Goal: Transaction & Acquisition: Book appointment/travel/reservation

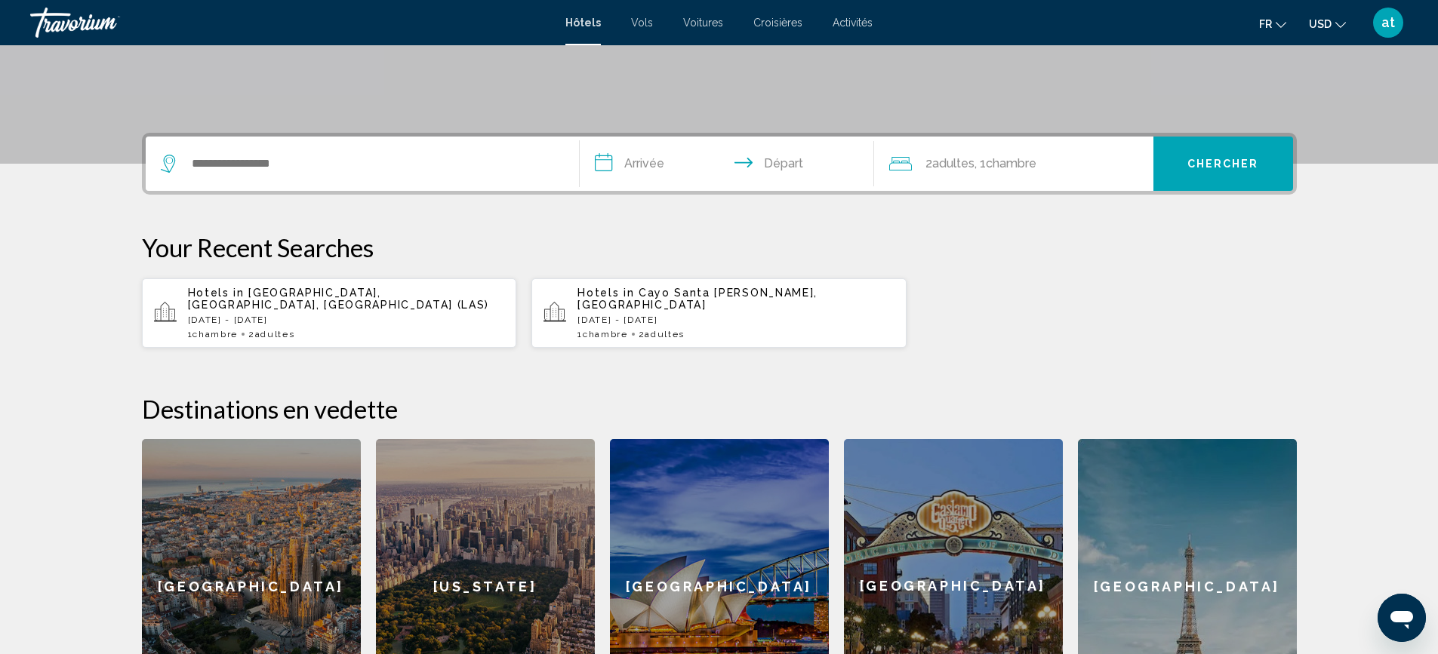
scroll to position [202, 0]
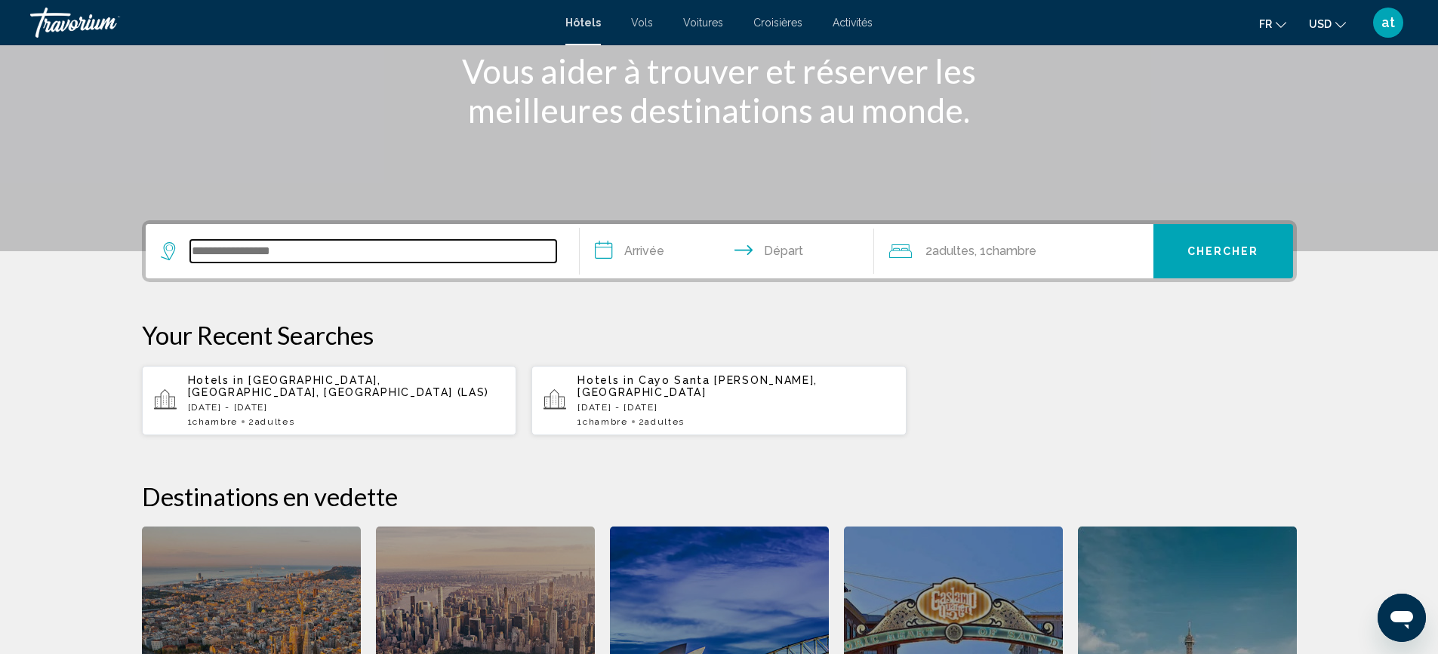
click at [282, 250] on input "Search widget" at bounding box center [373, 251] width 366 height 23
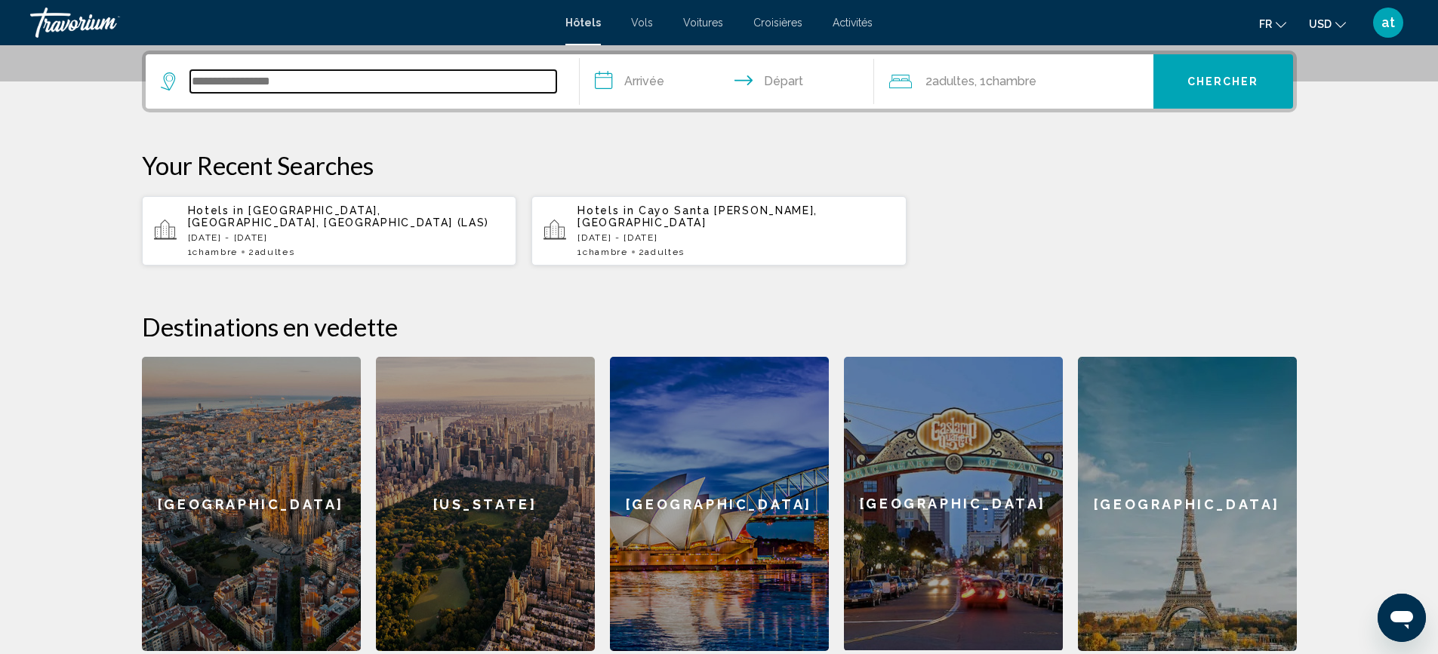
scroll to position [373, 0]
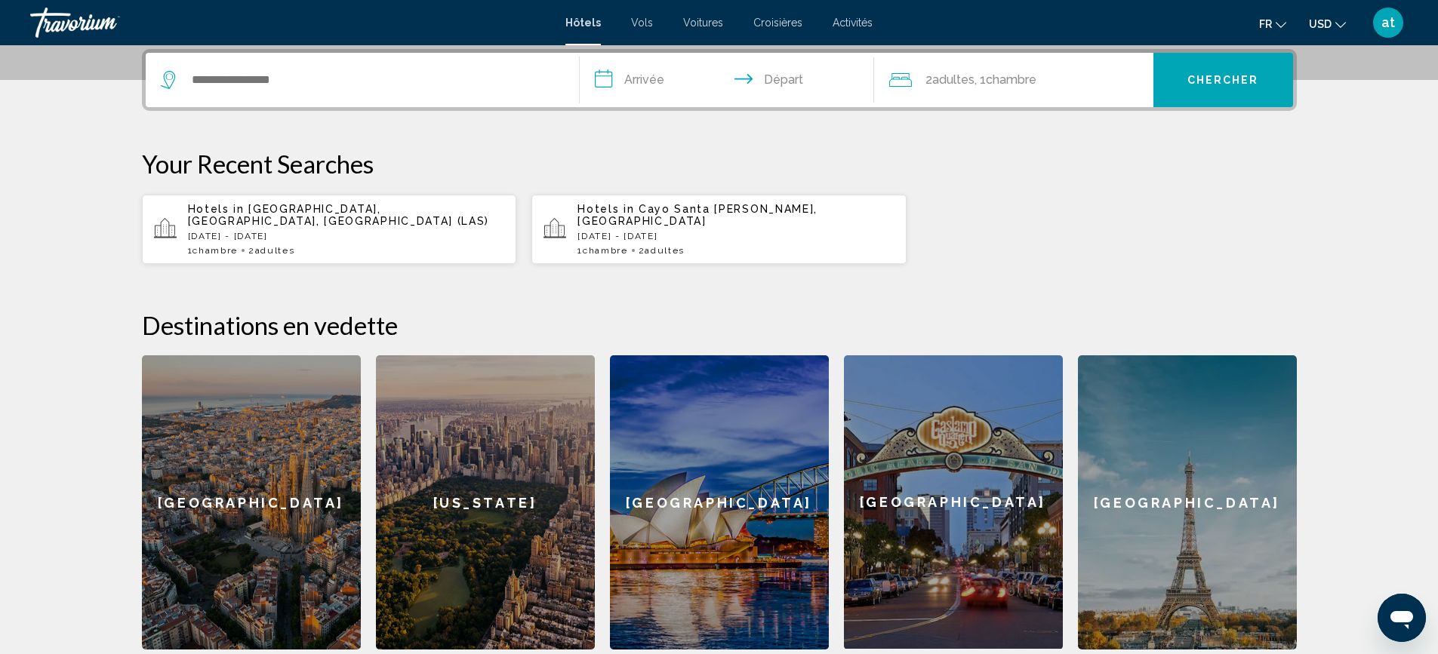
click at [295, 232] on div "Hotels in [GEOGRAPHIC_DATA], [GEOGRAPHIC_DATA], [GEOGRAPHIC_DATA] ([GEOGRAPHIC_…" at bounding box center [346, 229] width 317 height 53
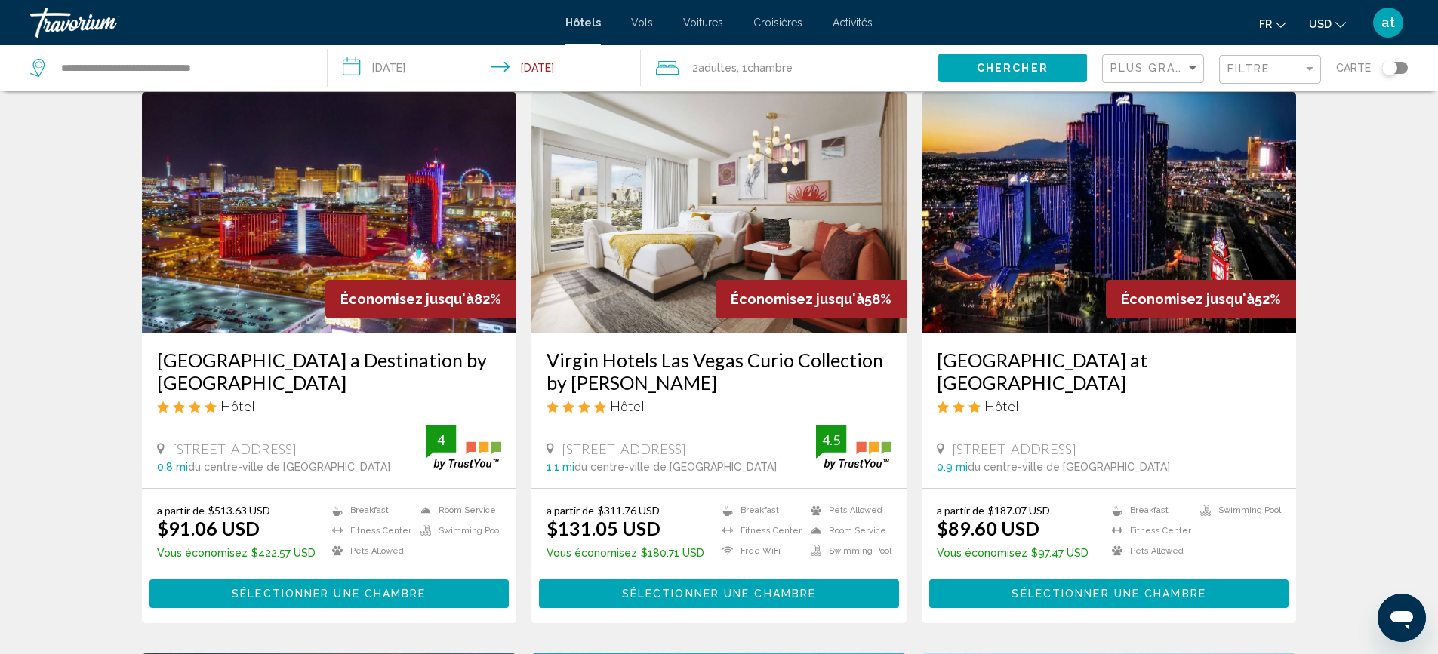
scroll to position [75, 0]
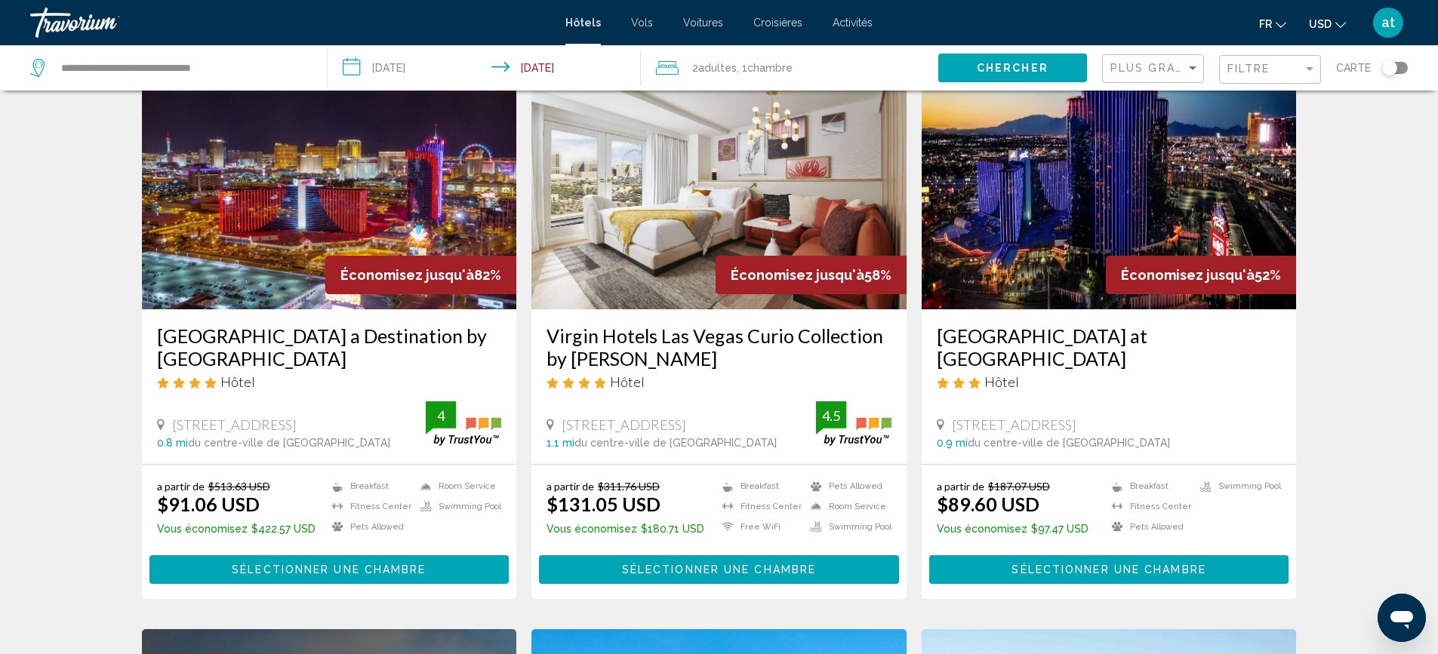
click at [332, 370] on div "[GEOGRAPHIC_DATA] a Destination by [GEOGRAPHIC_DATA] Hôtel" at bounding box center [329, 363] width 345 height 77
click at [367, 273] on span "Économisez jusqu'à" at bounding box center [407, 275] width 134 height 16
click at [248, 567] on span "Sélectionner une chambre" at bounding box center [329, 571] width 194 height 12
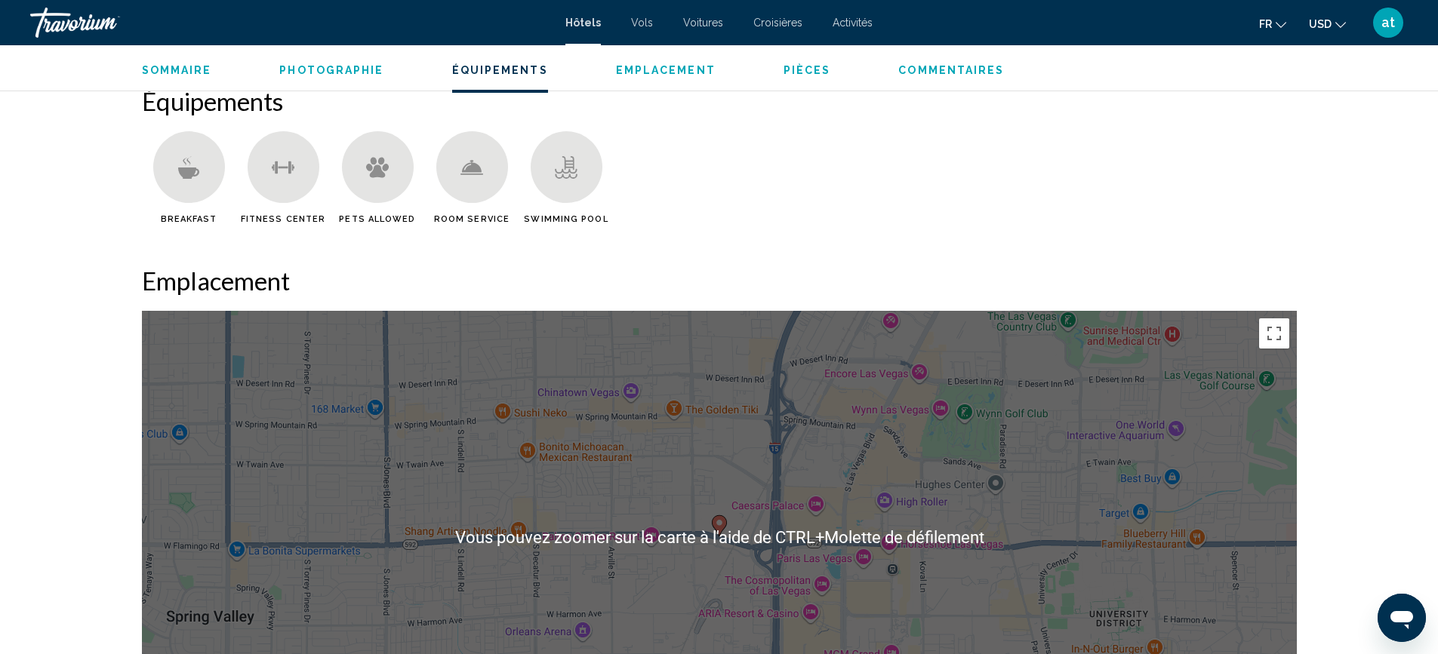
scroll to position [679, 0]
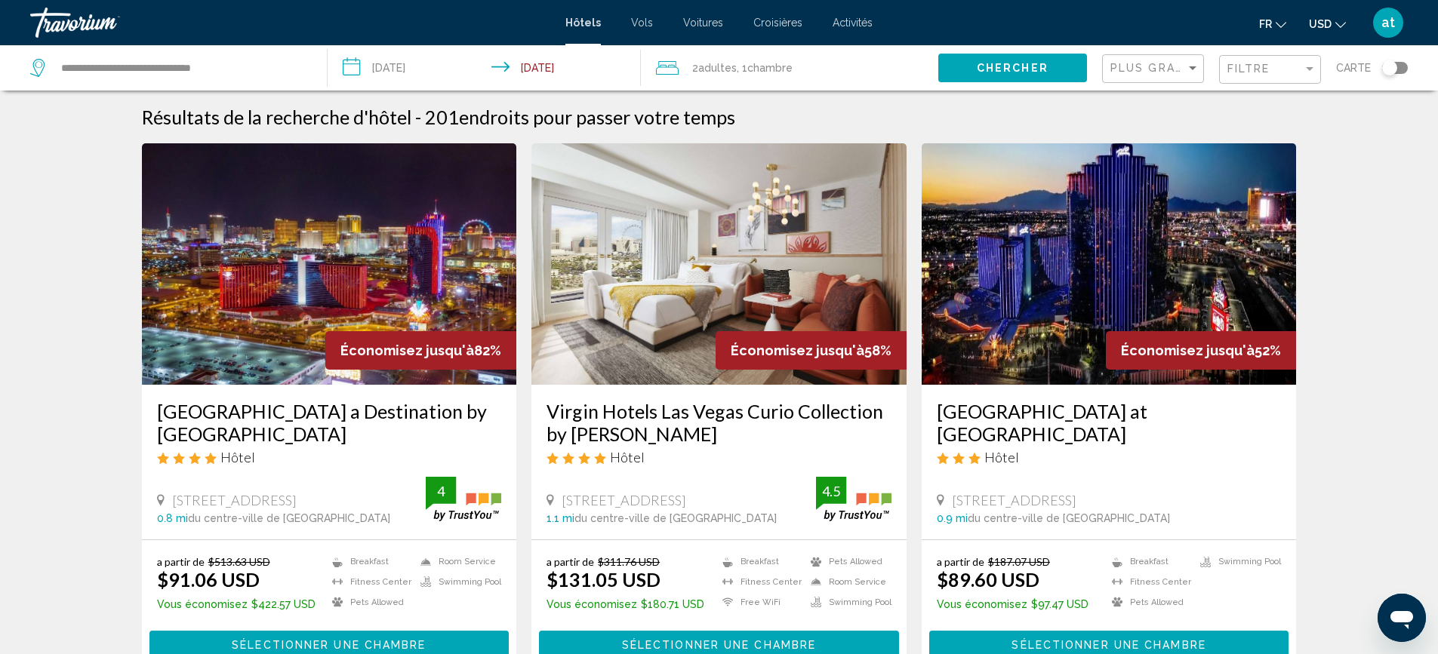
click at [395, 71] on input "**********" at bounding box center [487, 70] width 319 height 50
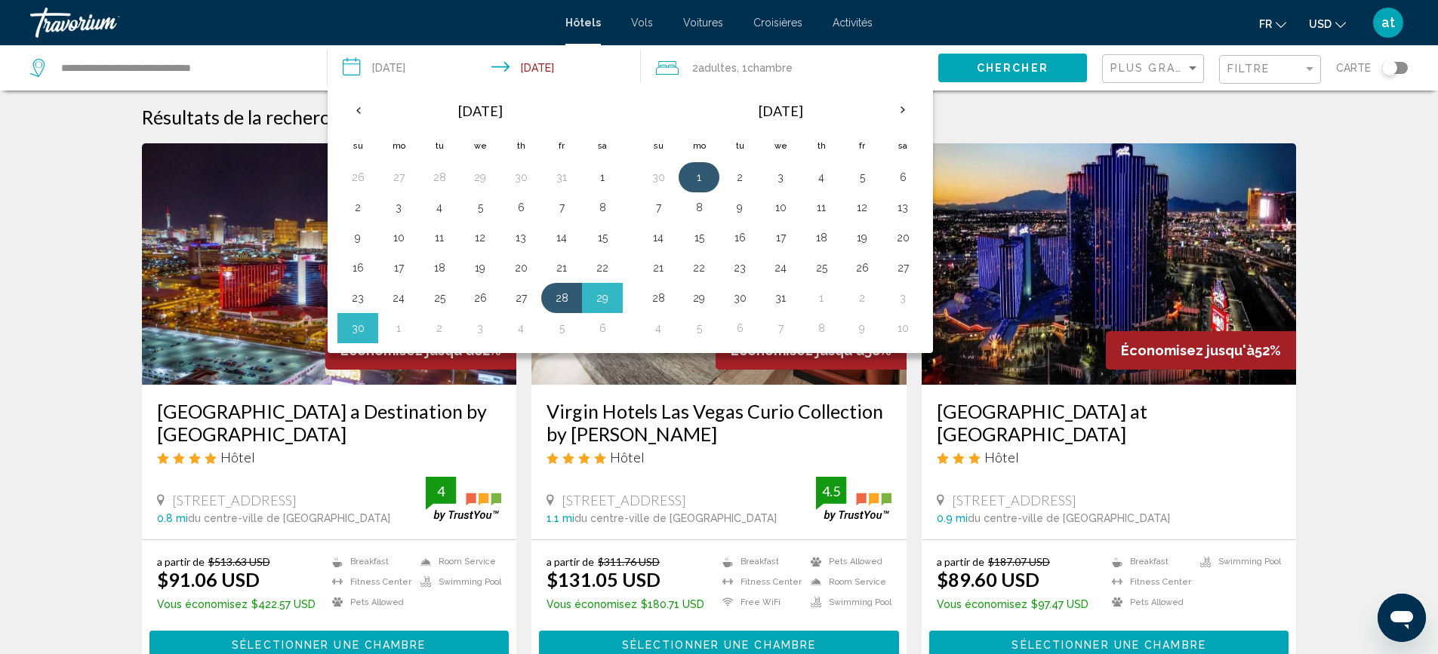
click at [700, 171] on button "1" at bounding box center [699, 177] width 24 height 21
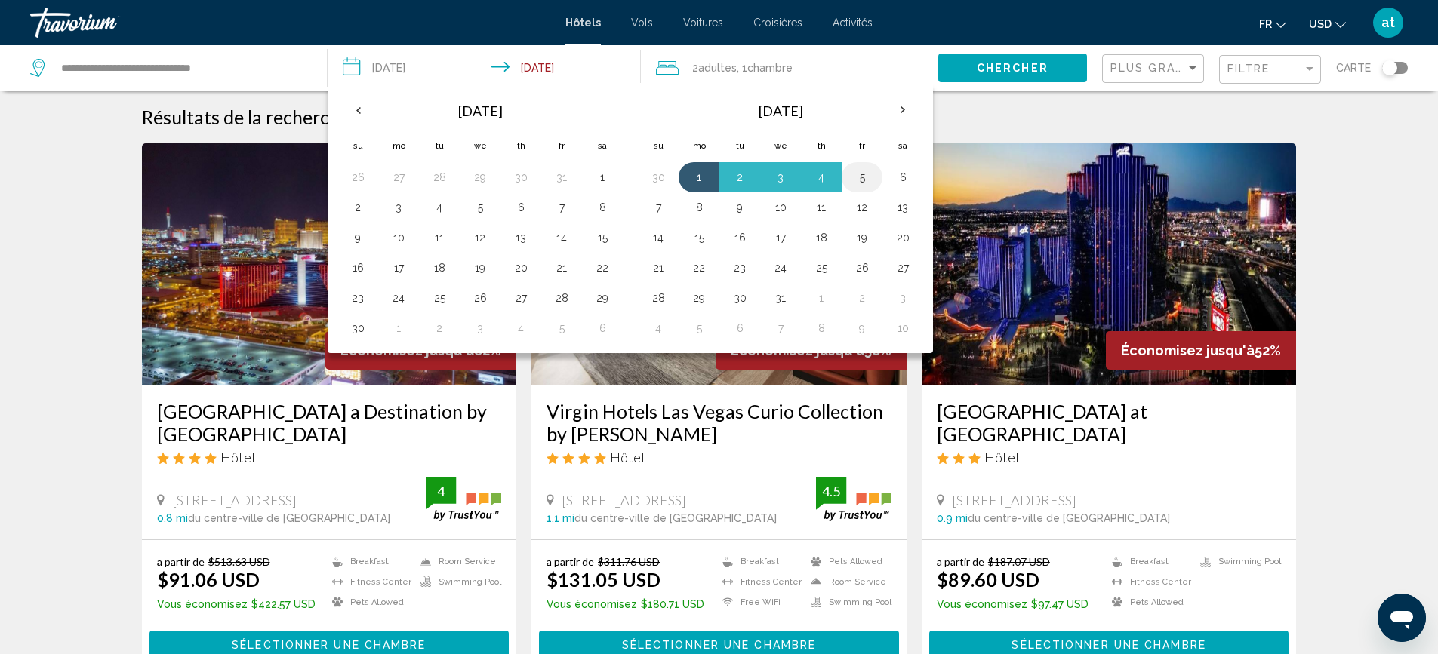
click at [857, 177] on button "5" at bounding box center [862, 177] width 24 height 21
type input "**********"
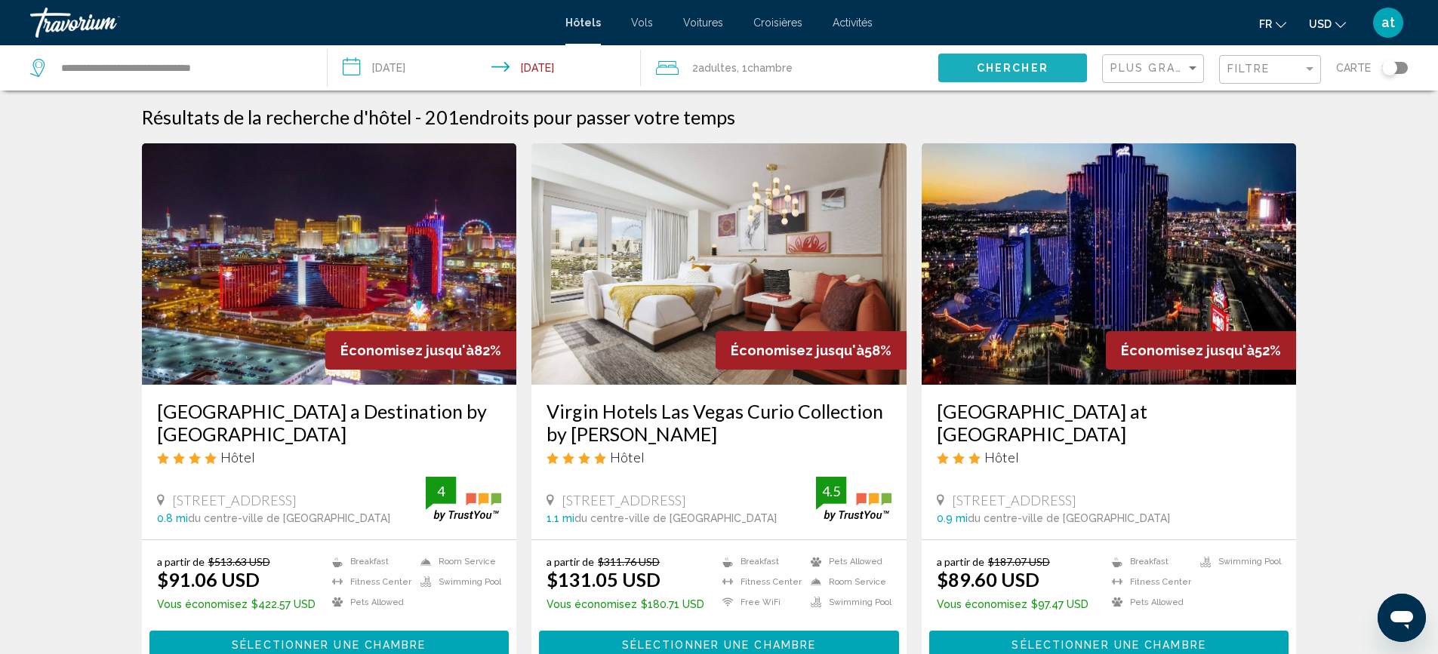
click at [973, 67] on button "Chercher" at bounding box center [1012, 68] width 149 height 28
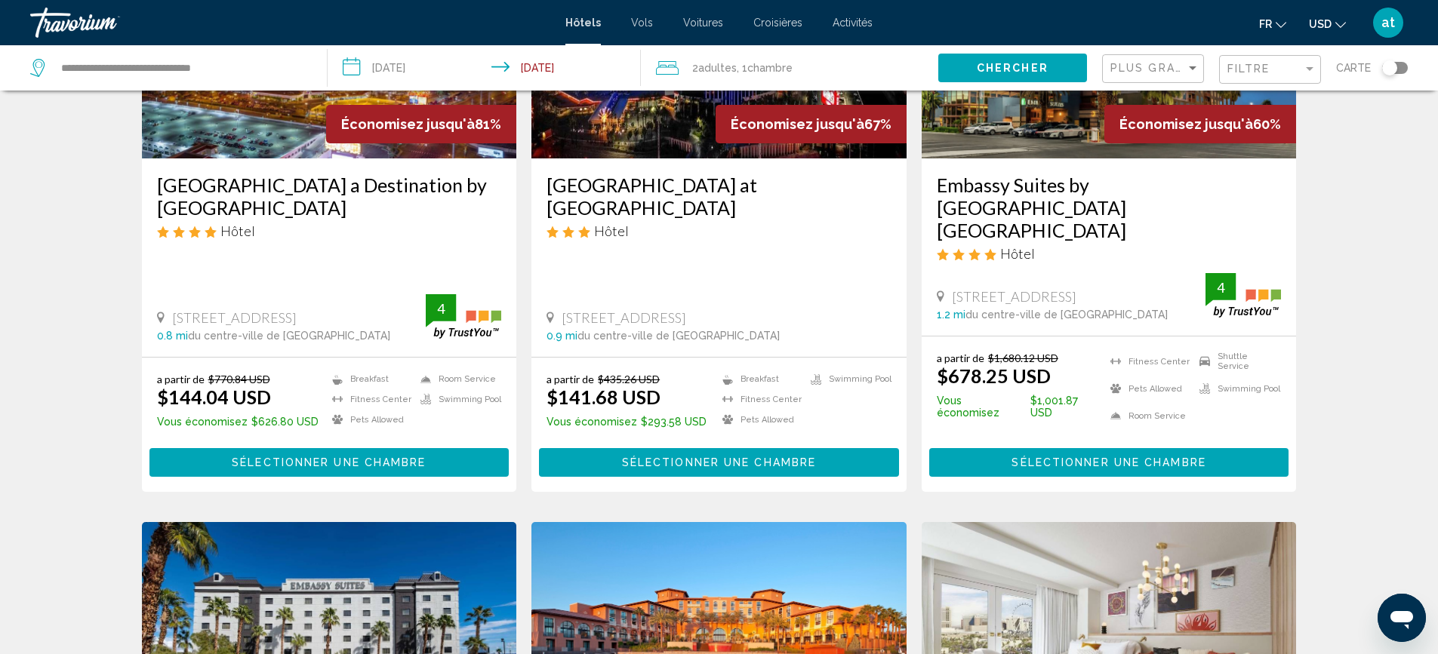
scroll to position [151, 0]
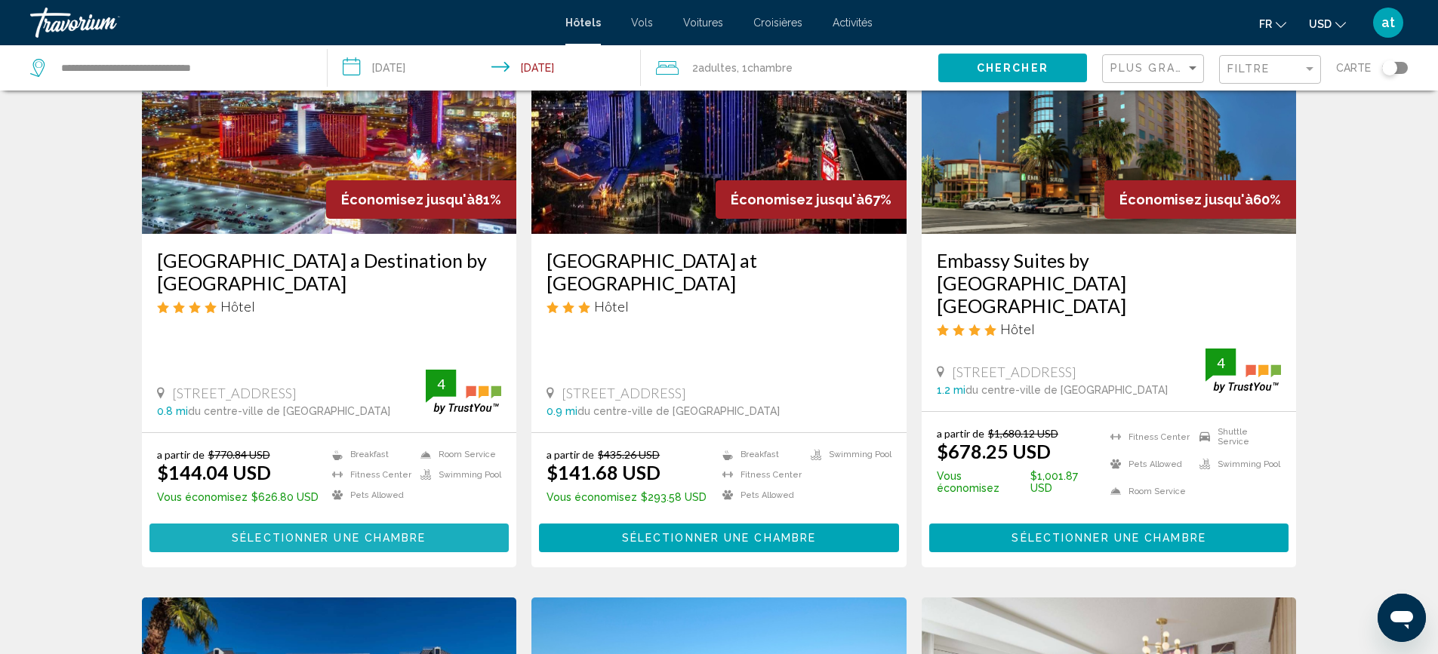
click at [408, 533] on span "Sélectionner une chambre" at bounding box center [329, 539] width 194 height 12
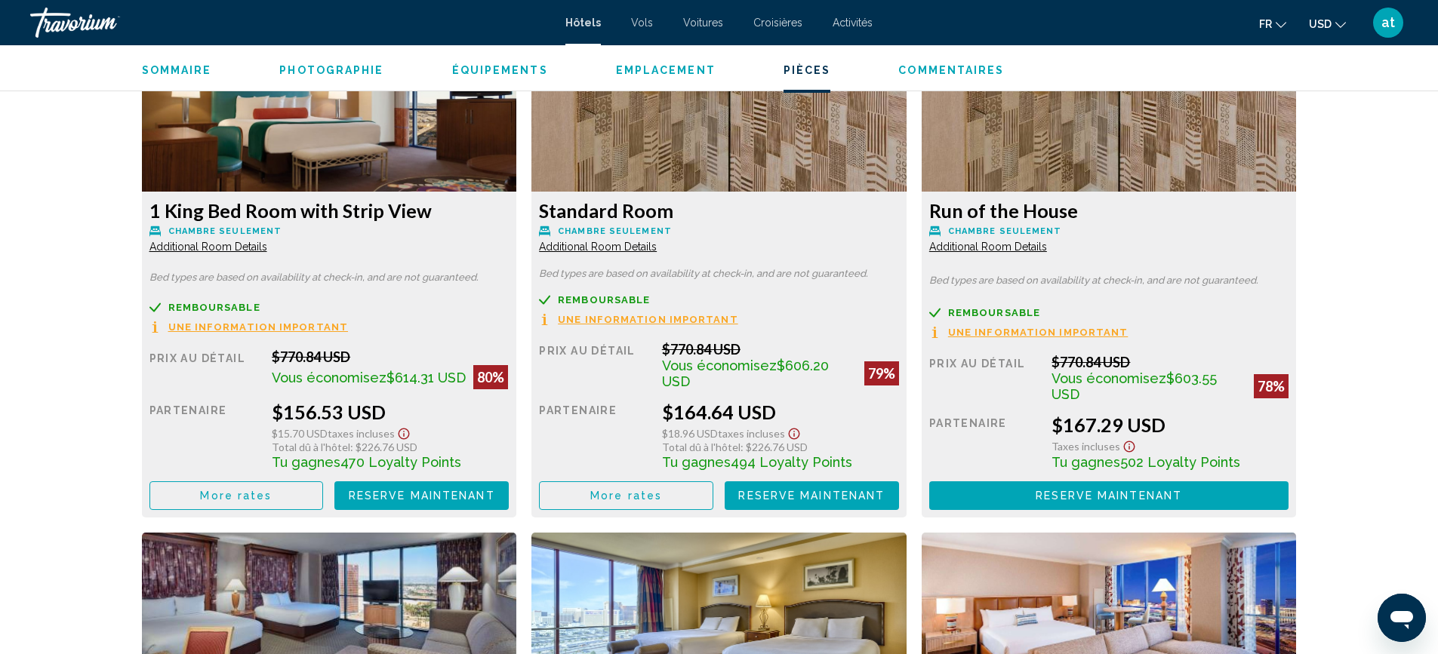
scroll to position [2669, 0]
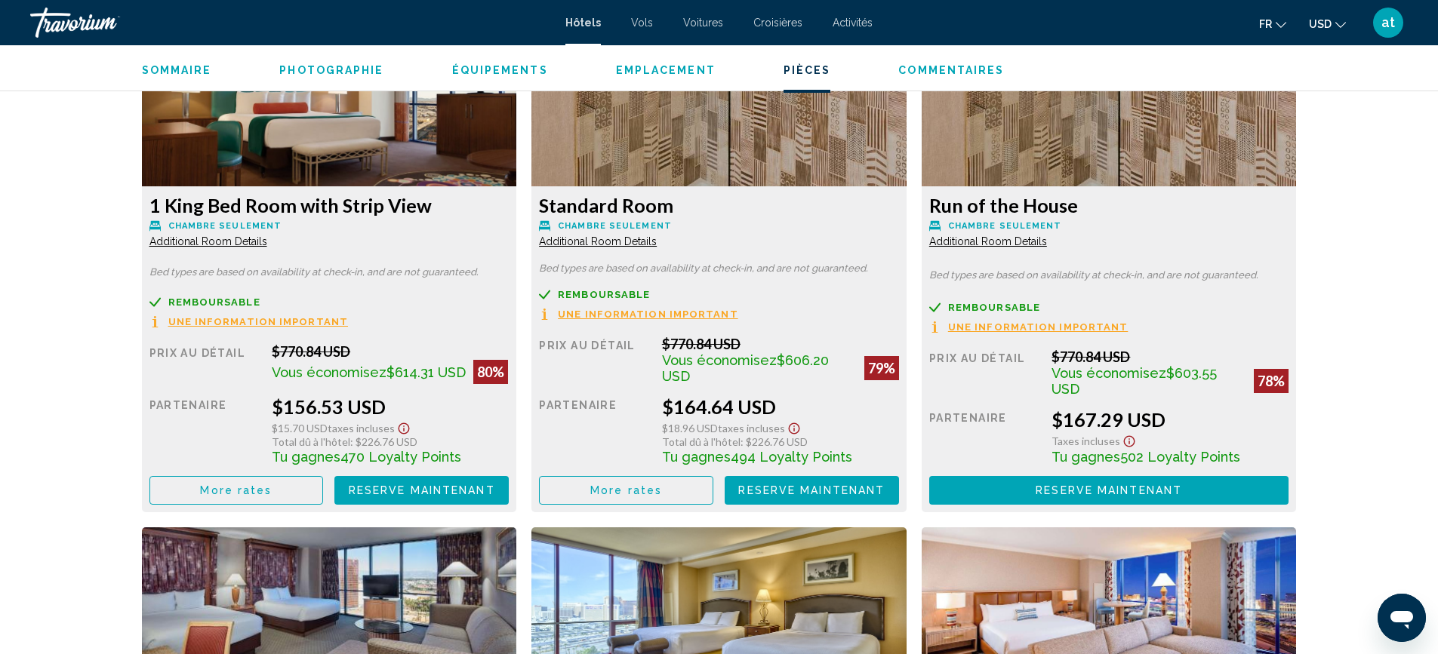
drag, startPoint x: 413, startPoint y: 502, endPoint x: 332, endPoint y: 402, distance: 128.3
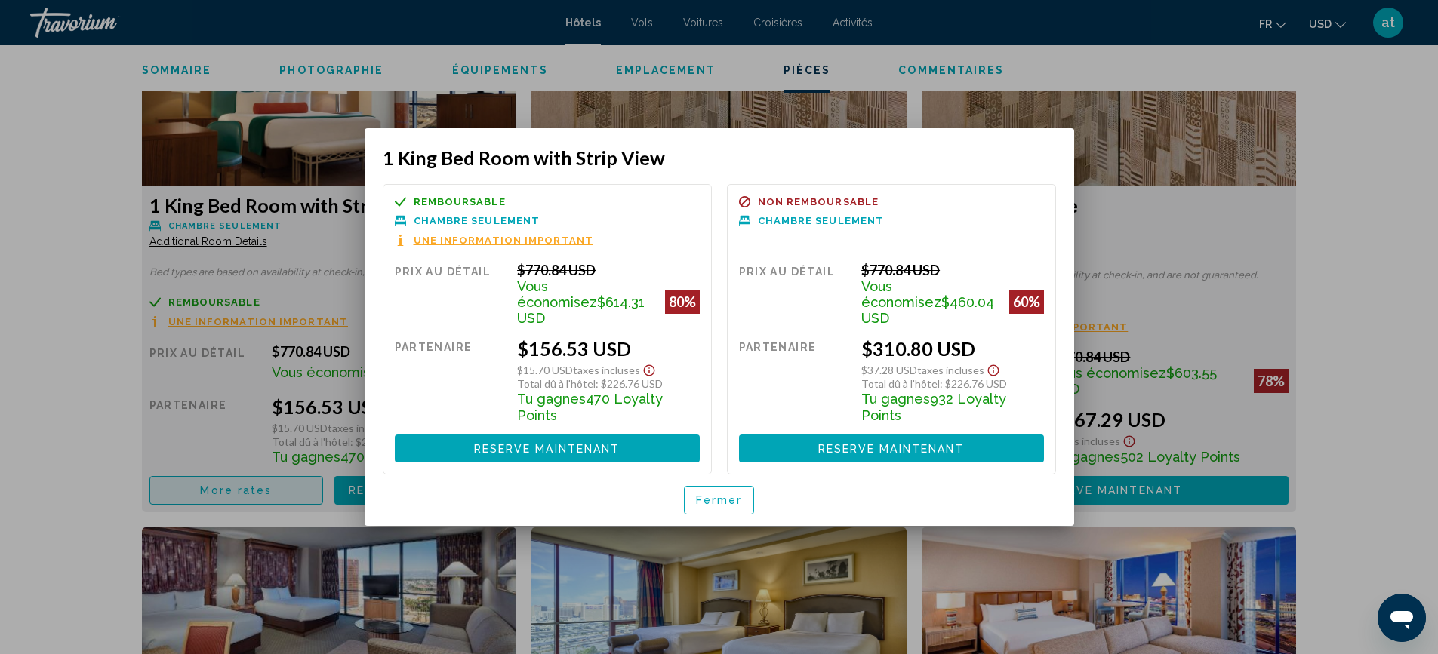
scroll to position [0, 0]
click at [705, 495] on span "Fermer" at bounding box center [719, 501] width 47 height 12
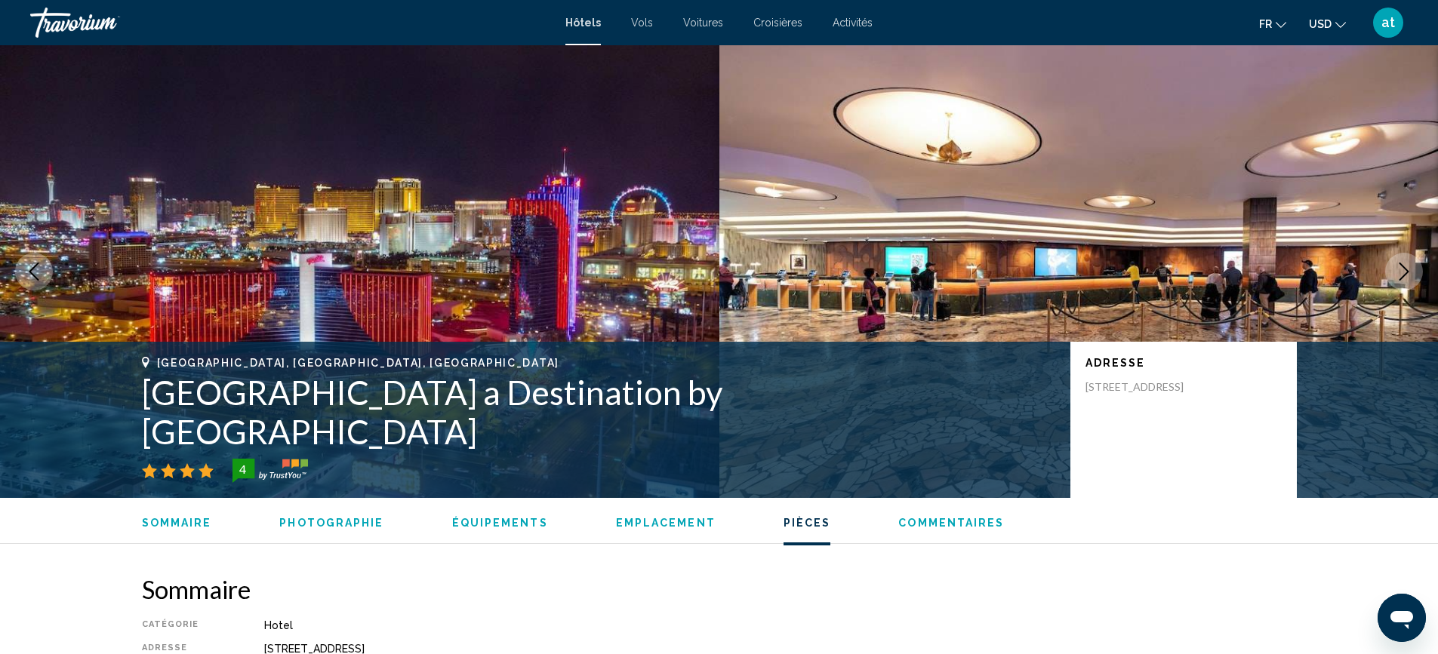
scroll to position [2669, 0]
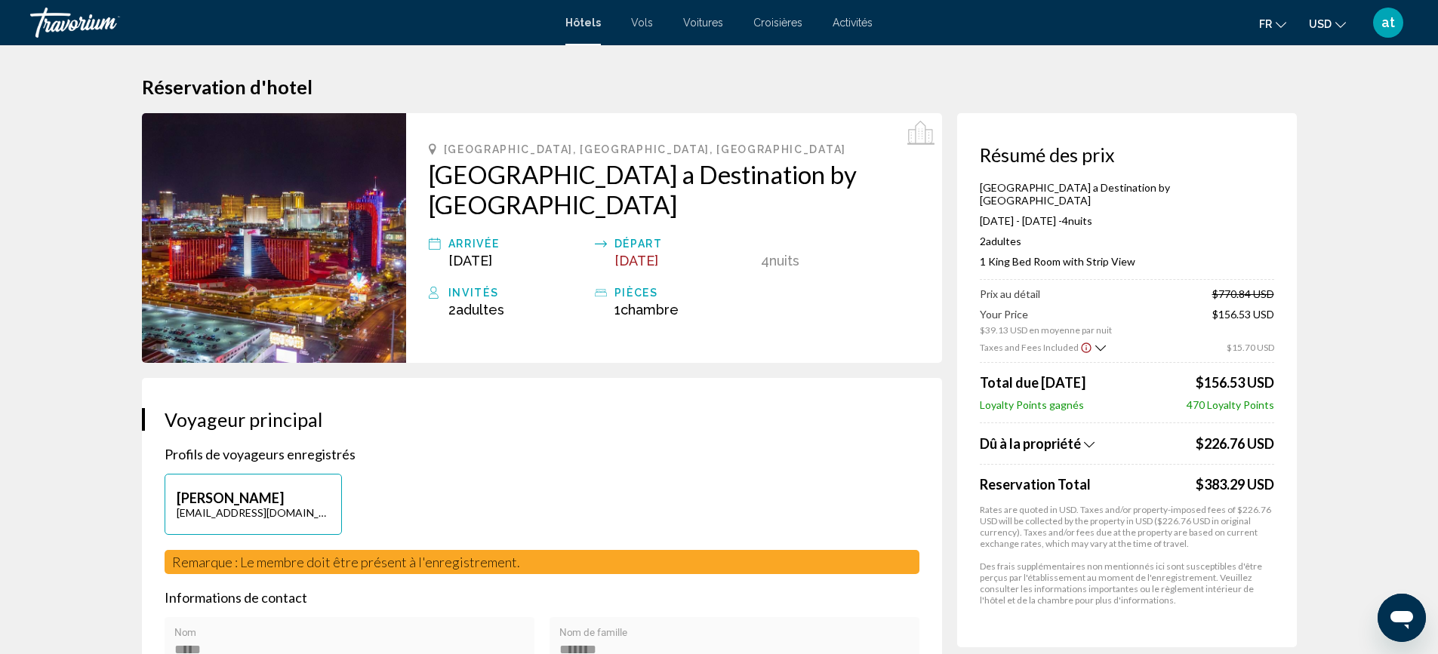
click at [1277, 25] on icon "Change language" at bounding box center [1281, 25] width 11 height 11
click at [1259, 100] on button "Français" at bounding box center [1240, 100] width 70 height 20
click at [1339, 26] on icon "Change currency" at bounding box center [1340, 25] width 11 height 6
click at [1311, 94] on button "CAD (Can$)" at bounding box center [1296, 100] width 76 height 20
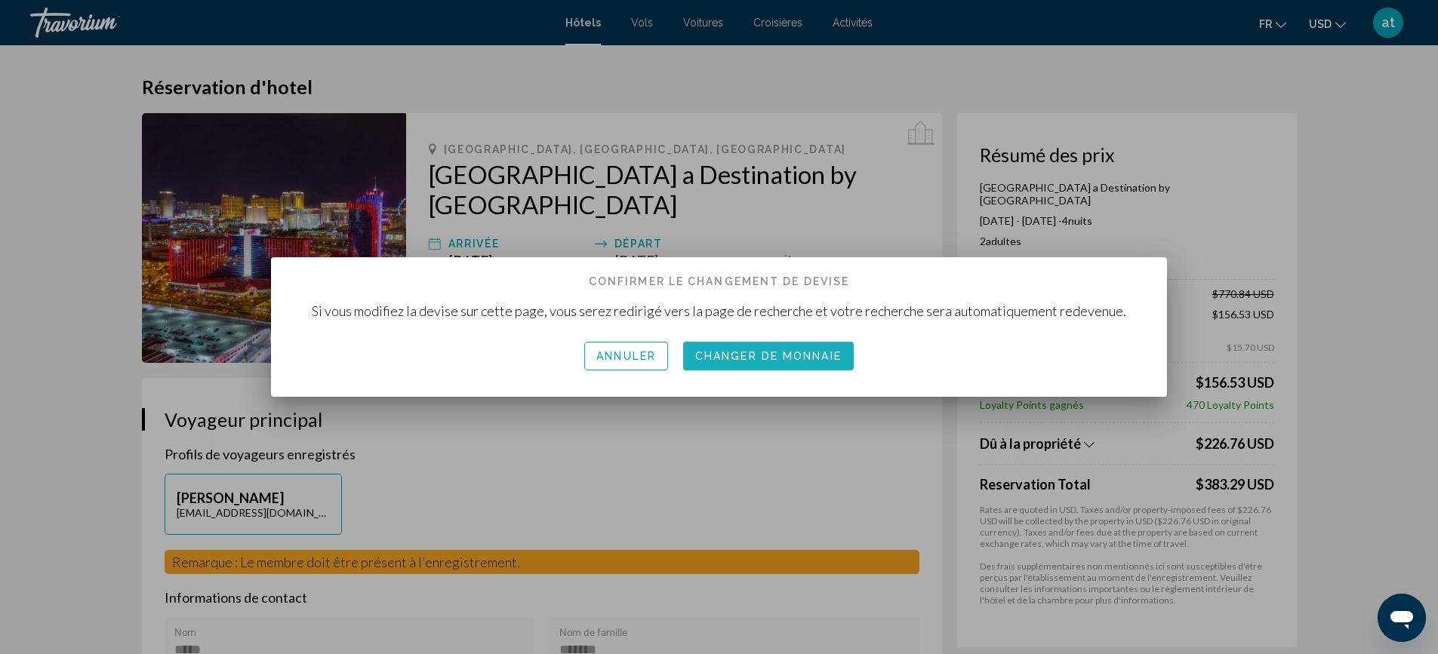
click at [735, 363] on button "Changer de monnaie" at bounding box center [768, 356] width 171 height 28
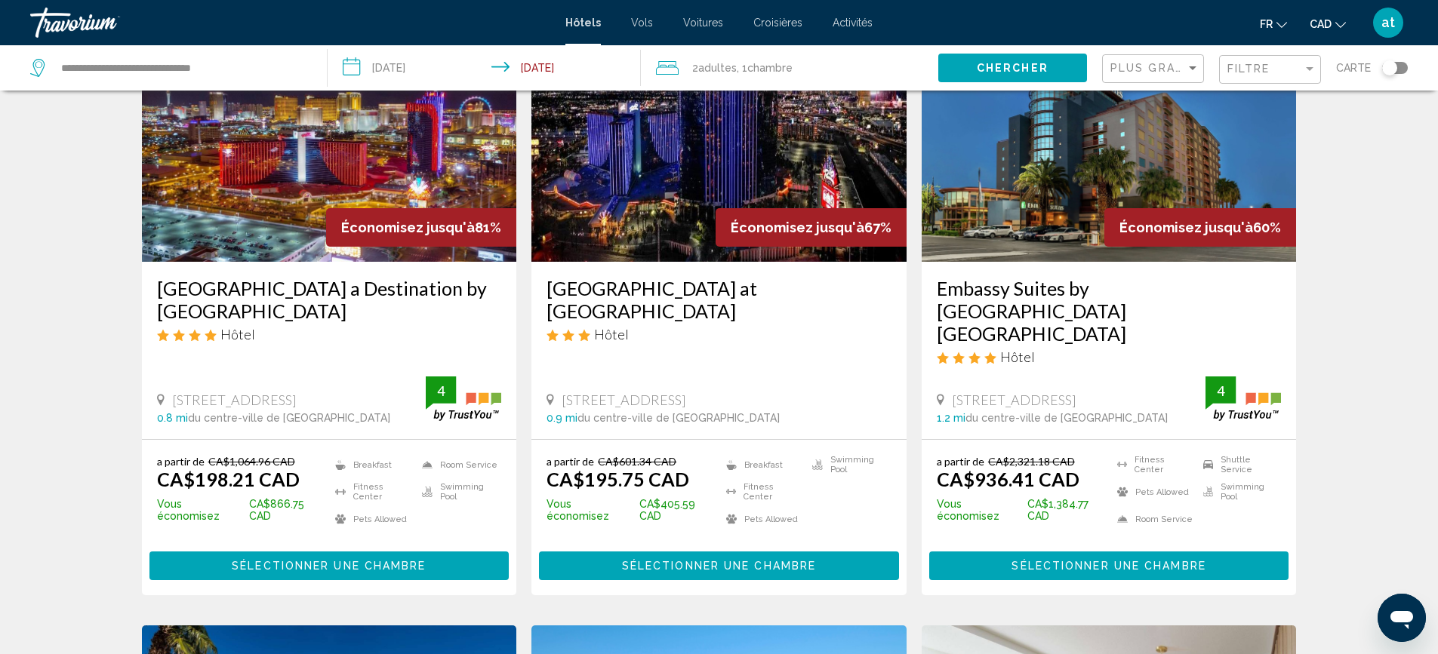
scroll to position [226, 0]
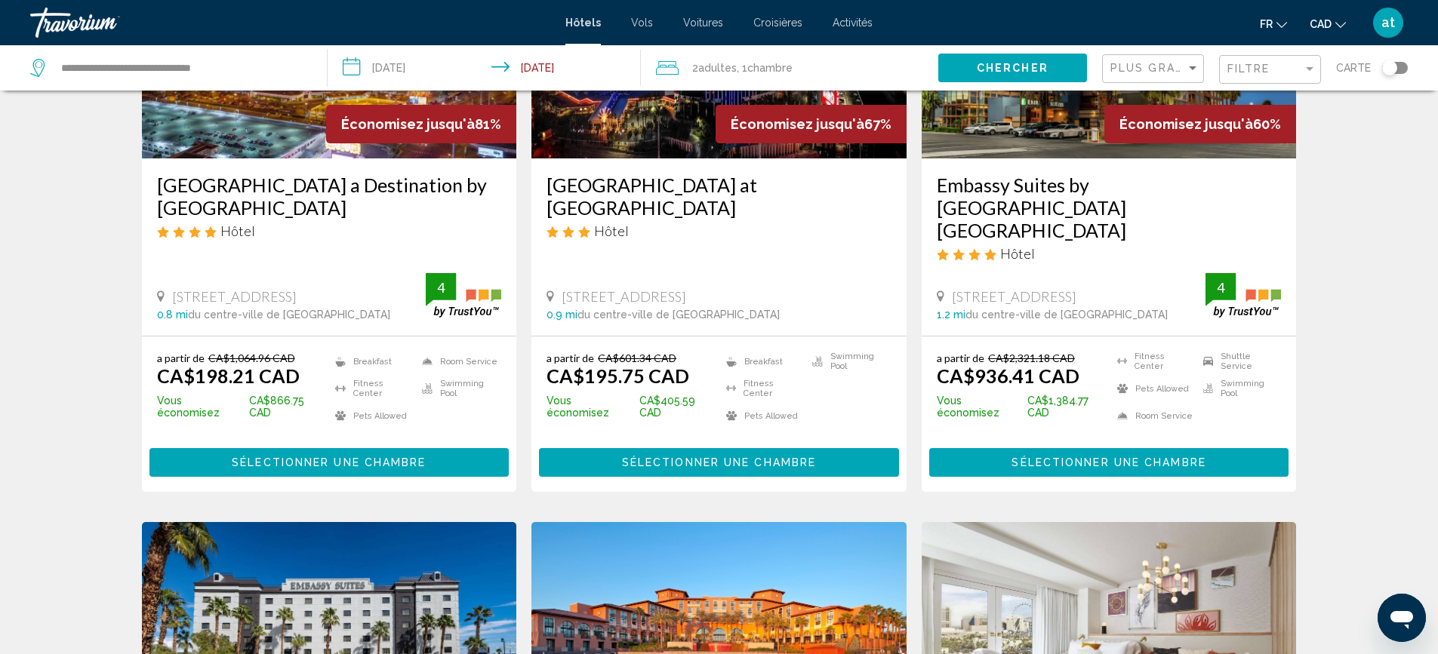
click at [391, 457] on span "Sélectionner une chambre" at bounding box center [329, 463] width 194 height 12
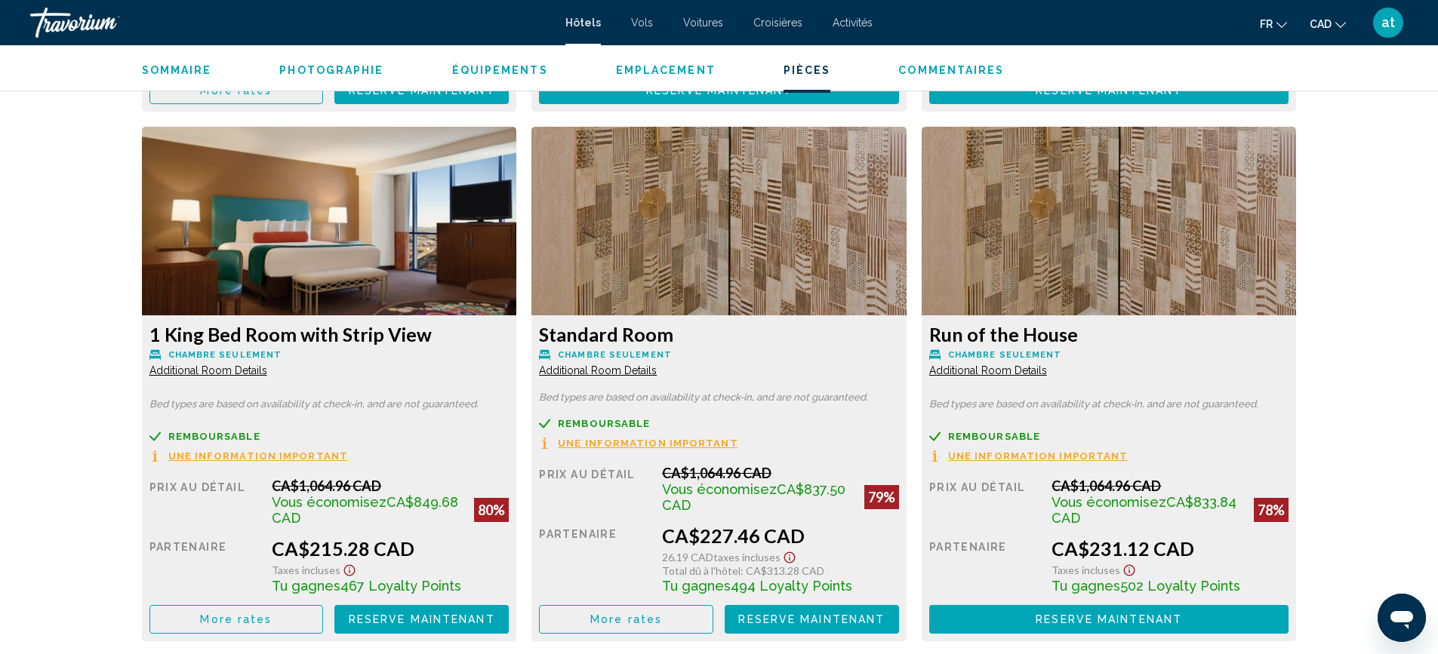
scroll to position [2566, 0]
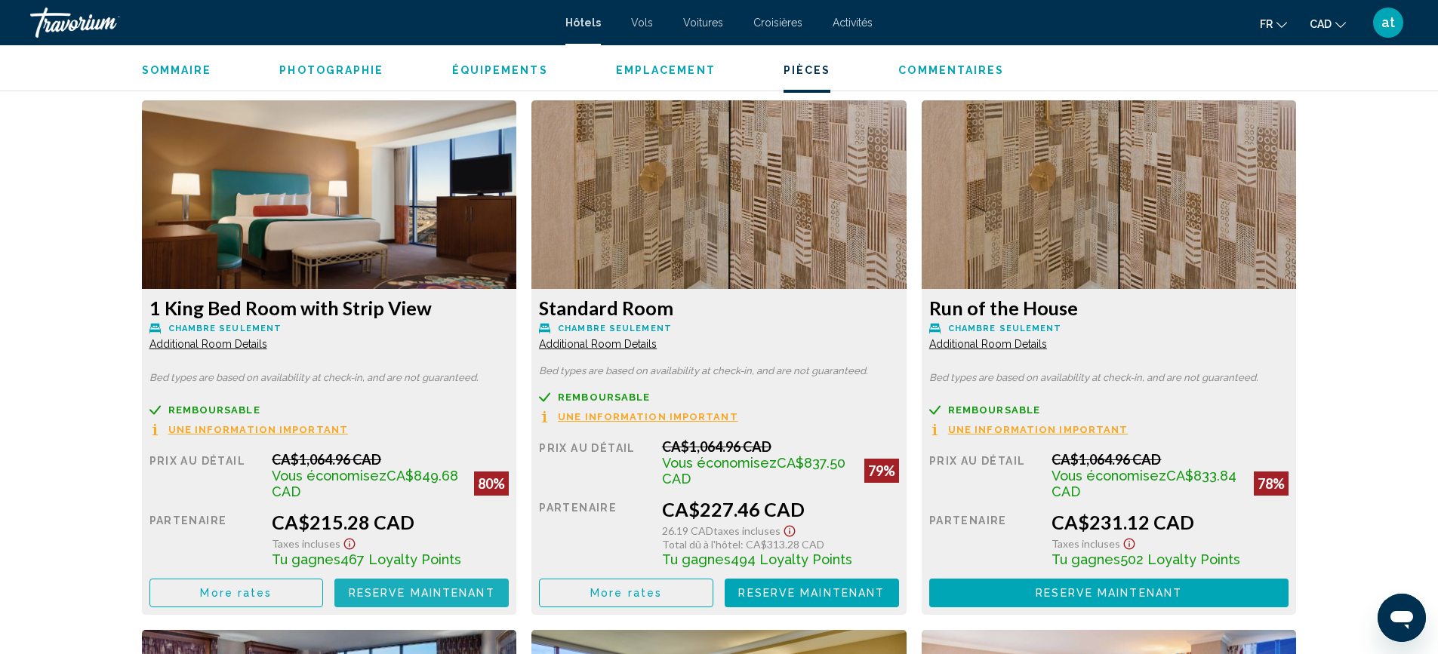
click at [389, 595] on span "Reserve maintenant" at bounding box center [422, 594] width 146 height 12
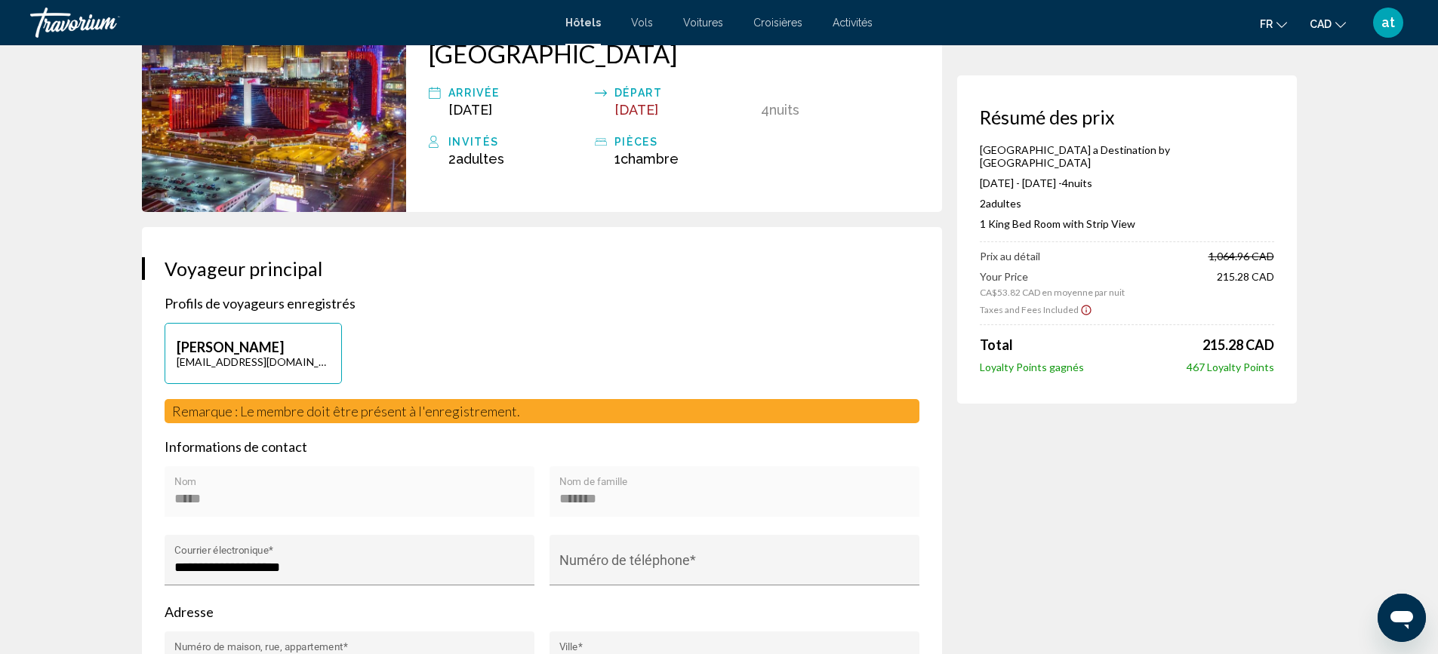
scroll to position [75, 0]
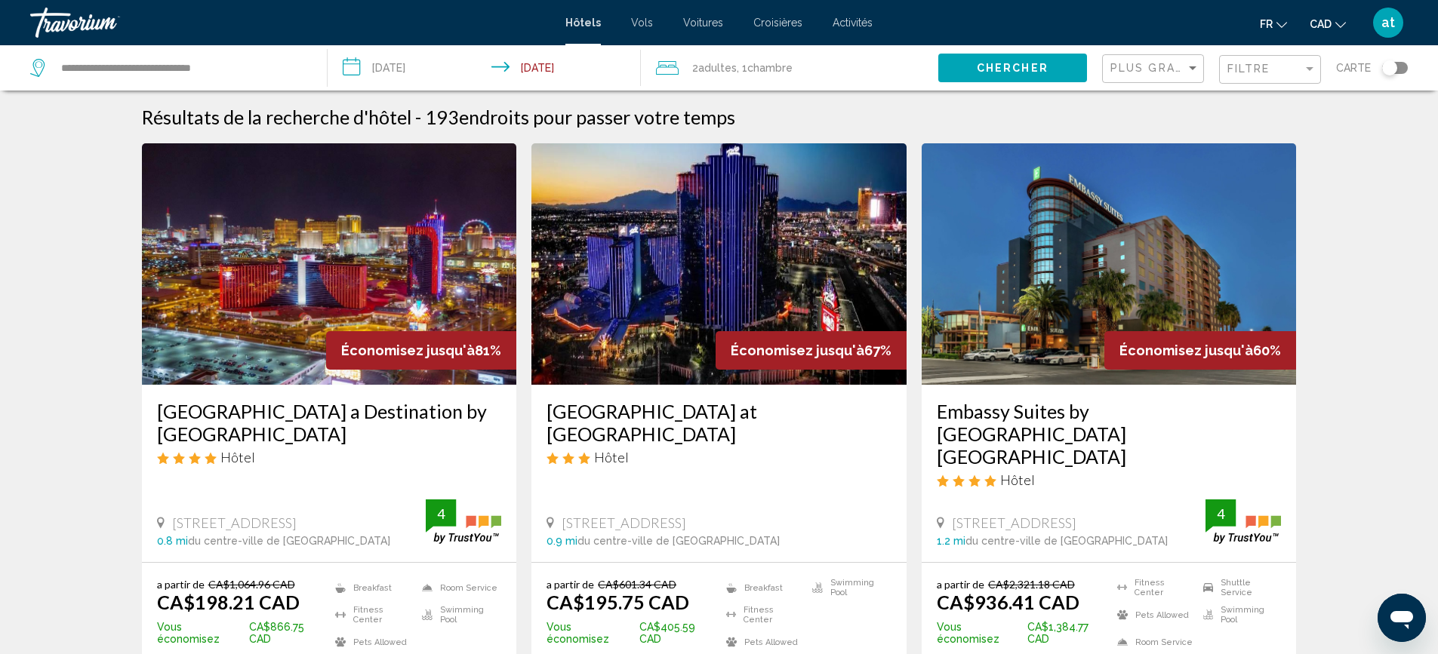
click at [420, 66] on input "**********" at bounding box center [487, 70] width 319 height 50
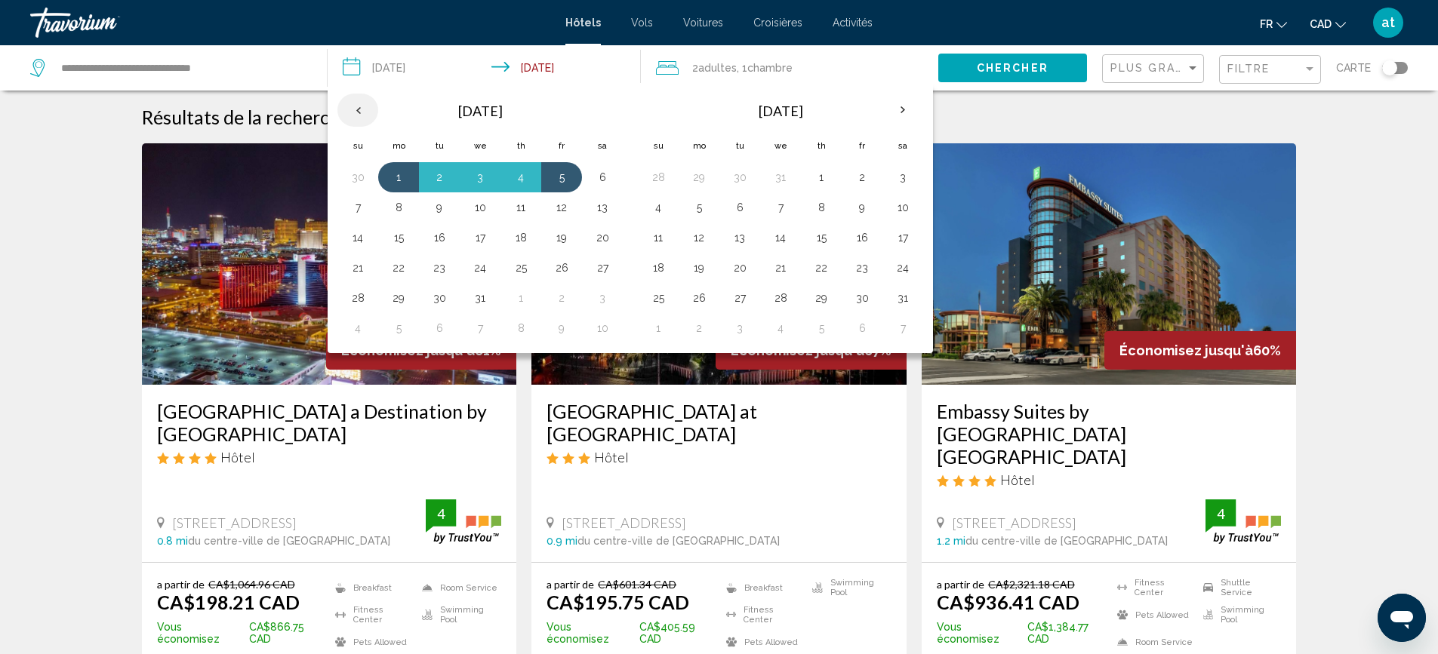
click at [357, 107] on th "Previous month" at bounding box center [357, 110] width 41 height 33
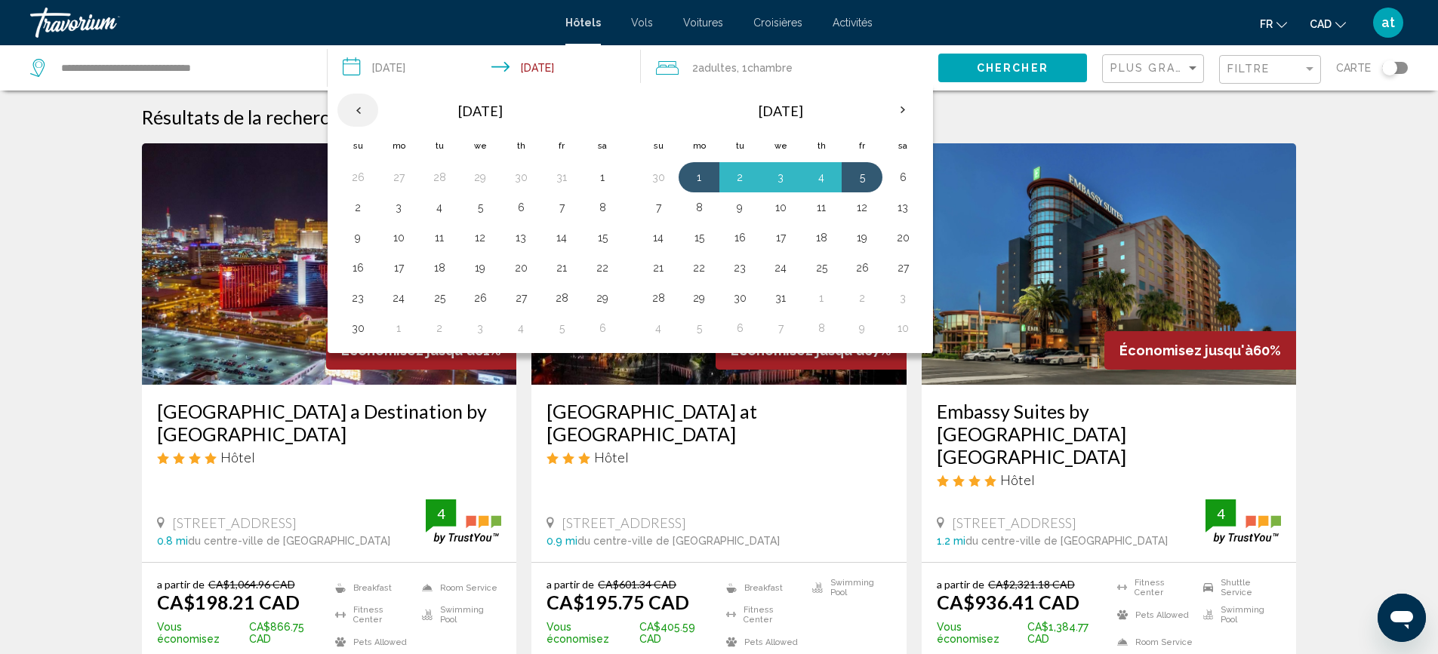
click at [357, 107] on th "Previous month" at bounding box center [357, 110] width 41 height 33
click at [390, 242] on button "15" at bounding box center [398, 237] width 24 height 21
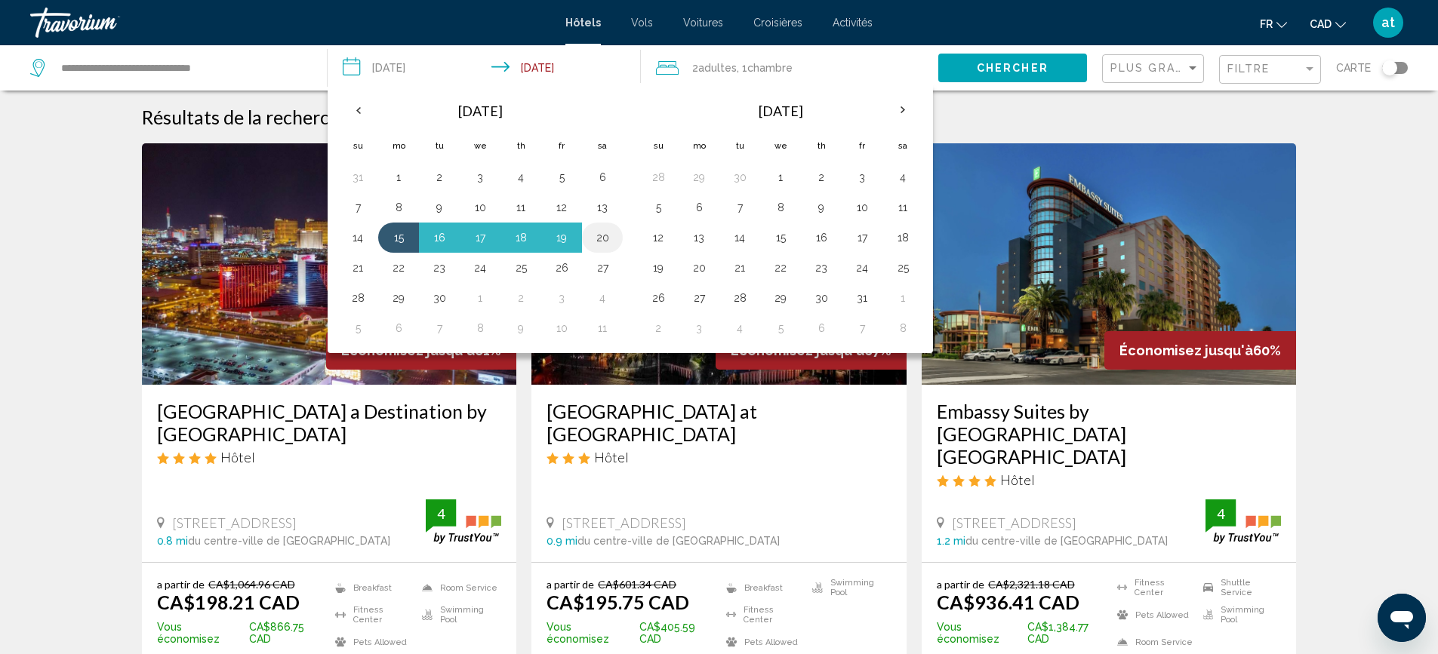
click at [605, 235] on button "20" at bounding box center [602, 237] width 24 height 21
type input "**********"
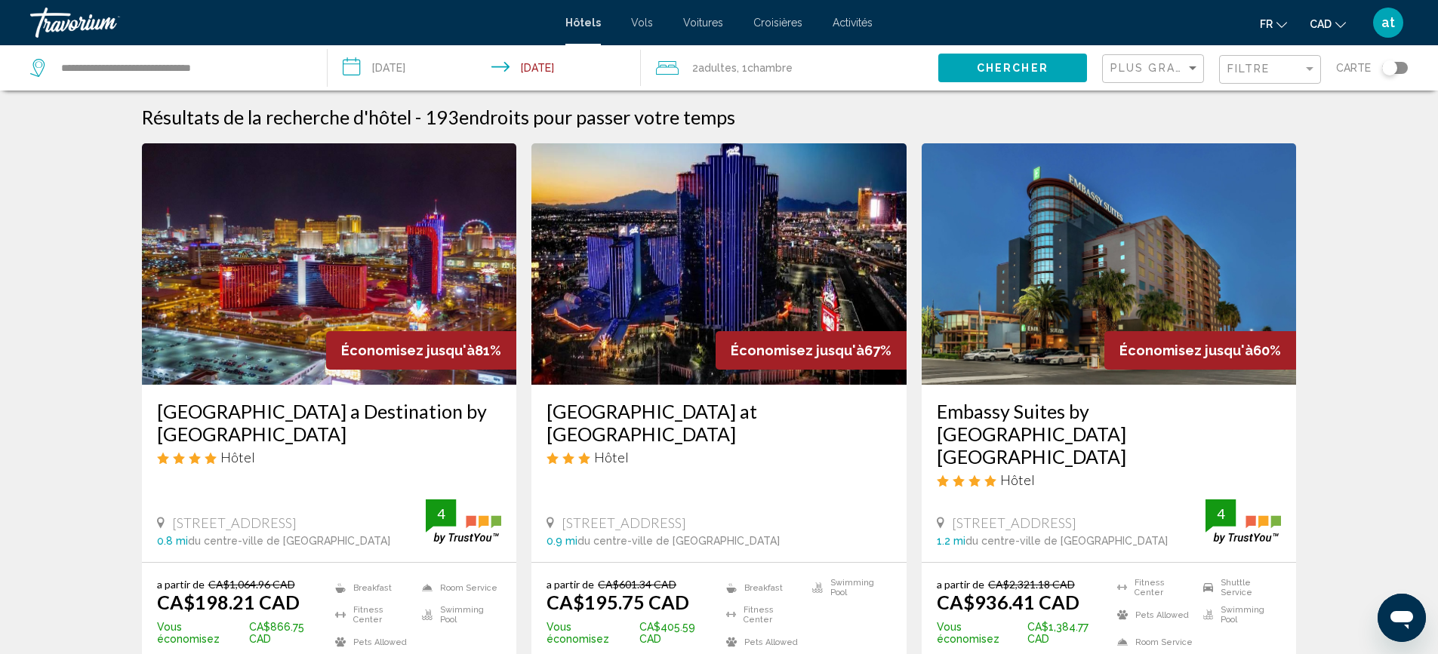
click at [1018, 61] on span "Chercher" at bounding box center [1013, 67] width 72 height 12
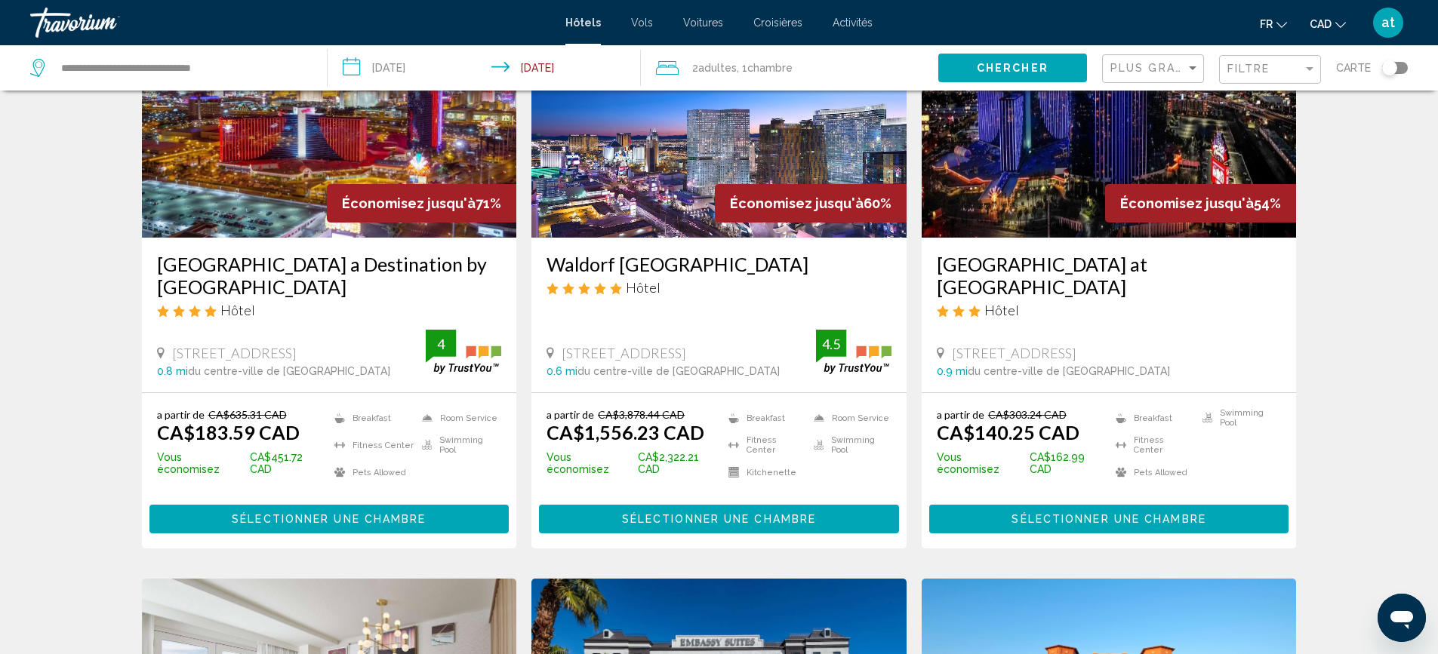
scroll to position [151, 0]
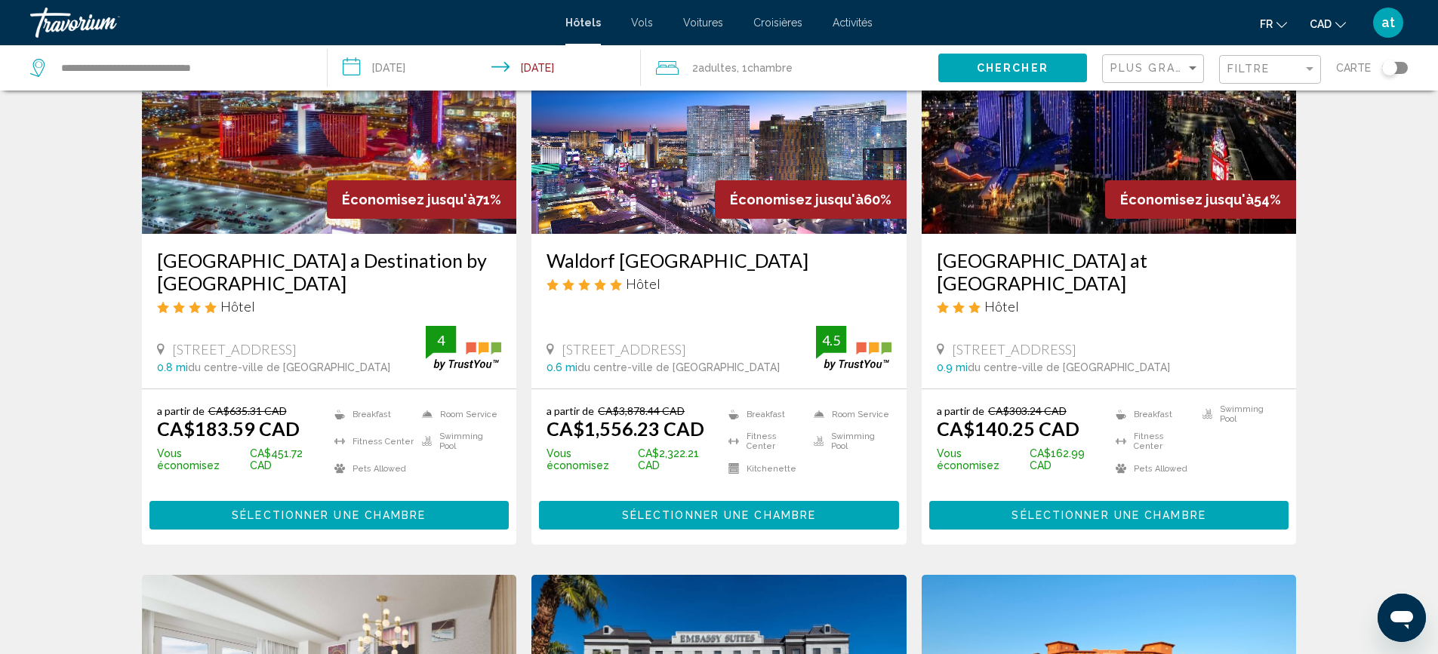
click at [304, 510] on span "Sélectionner une chambre" at bounding box center [329, 516] width 194 height 12
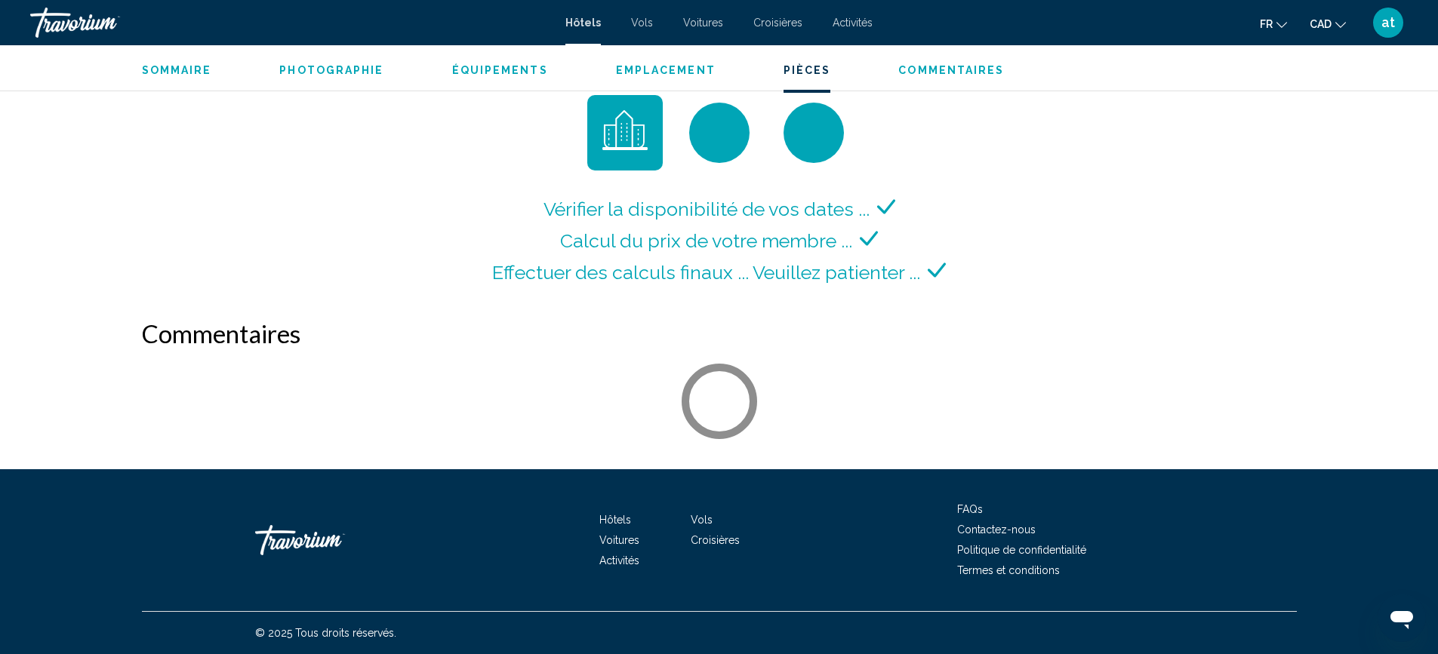
scroll to position [2065, 0]
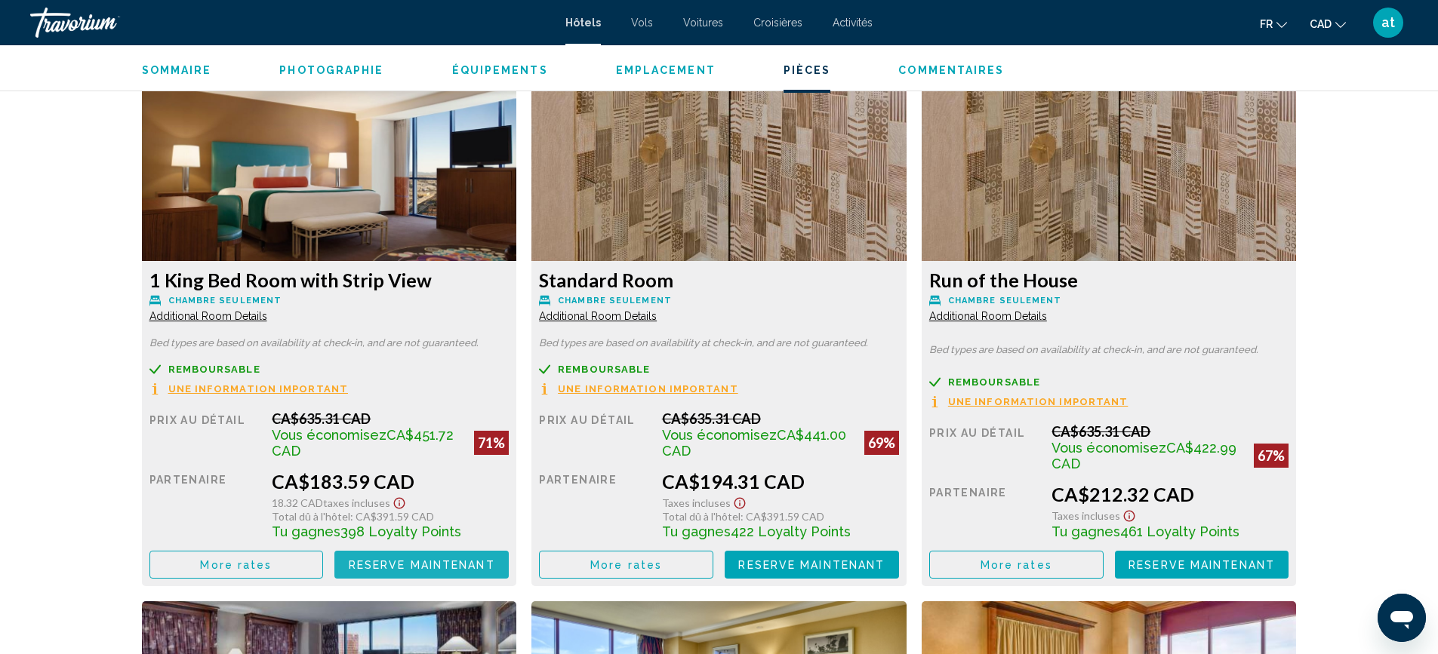
click at [433, 561] on span "Reserve maintenant" at bounding box center [422, 565] width 146 height 12
